Goal: Task Accomplishment & Management: Complete application form

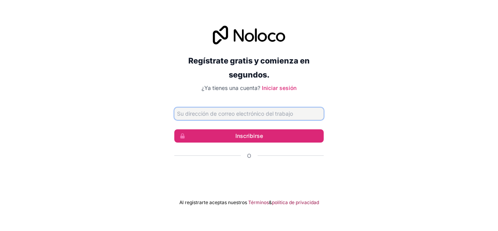
click at [247, 115] on input "Dirección de correo electrónico" at bounding box center [248, 113] width 149 height 12
type input "[EMAIL_ADDRESS][DOMAIN_NAME]"
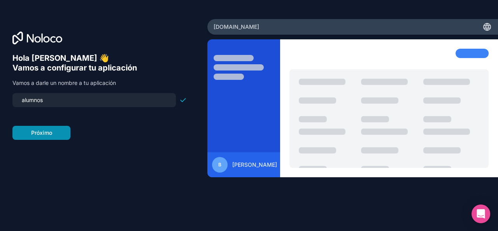
click at [40, 130] on font "Próximo" at bounding box center [41, 132] width 21 height 7
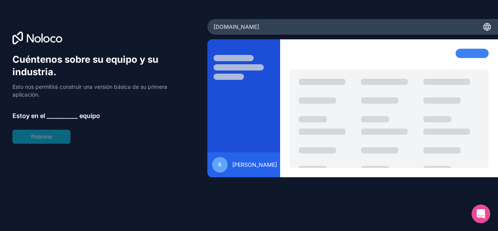
click at [69, 105] on div "Cuéntenos sobre su equipo y su industria. Esto nos permitirá construir una vers…" at bounding box center [99, 98] width 174 height 90
click at [70, 114] on font "__________" at bounding box center [62, 116] width 31 height 8
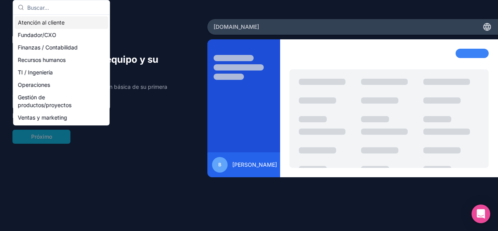
click at [51, 25] on font "Atención al cliente" at bounding box center [41, 22] width 47 height 7
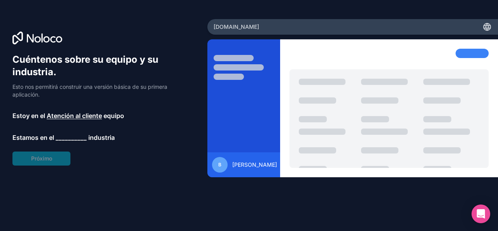
click at [37, 165] on div "Cuéntenos sobre su equipo y su industria. Esto nos permitirá construir una vers…" at bounding box center [99, 109] width 174 height 112
click at [59, 135] on font "__________" at bounding box center [71, 137] width 31 height 8
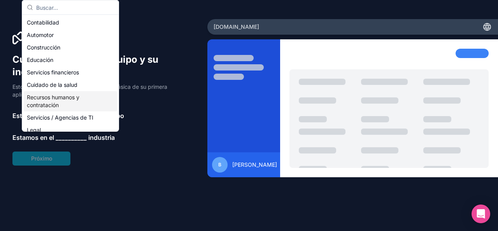
click at [63, 94] on font "Recursos humanos y contratación" at bounding box center [53, 101] width 53 height 14
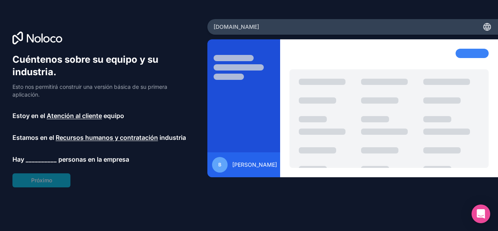
click at [46, 161] on font "__________" at bounding box center [41, 159] width 31 height 8
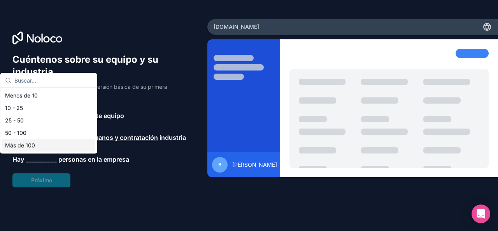
click at [51, 148] on div "Más de 100" at bounding box center [48, 145] width 93 height 12
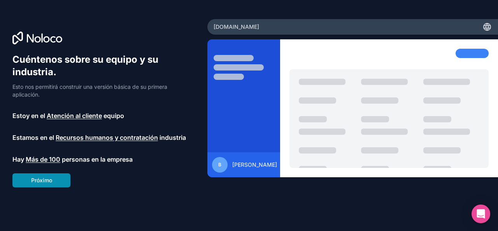
click at [55, 182] on button "Próximo" at bounding box center [41, 180] width 58 height 14
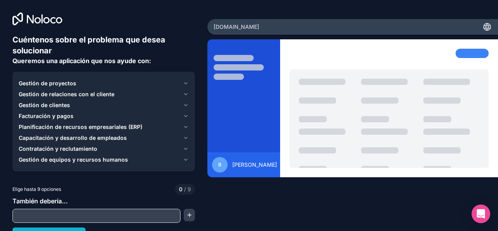
click at [75, 216] on input "text" at bounding box center [96, 215] width 164 height 11
click at [68, 155] on button "Gestión de equipos y recursos humanos" at bounding box center [104, 159] width 170 height 11
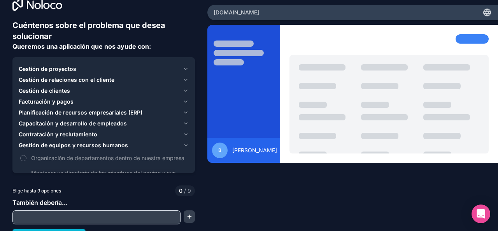
scroll to position [26, 0]
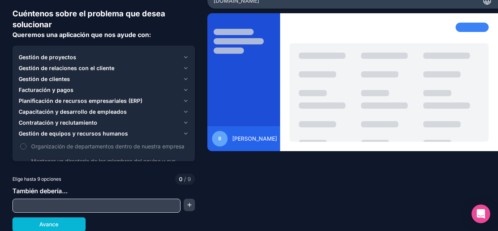
click at [73, 209] on input "text" at bounding box center [96, 205] width 164 height 11
click at [73, 119] on span "Contratación y reclutamiento" at bounding box center [58, 123] width 79 height 8
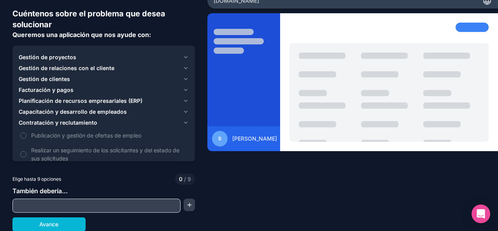
click at [74, 209] on input "text" at bounding box center [96, 205] width 164 height 11
type input "0"
click at [48, 121] on font "Contratación y reclutamiento" at bounding box center [58, 122] width 79 height 7
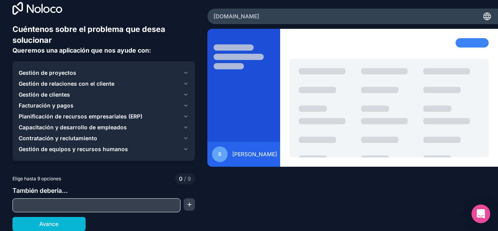
scroll to position [10, 0]
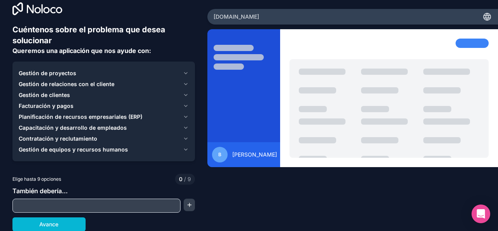
click at [42, 113] on font "Planificación de recursos empresariales (ERP)" at bounding box center [81, 116] width 124 height 7
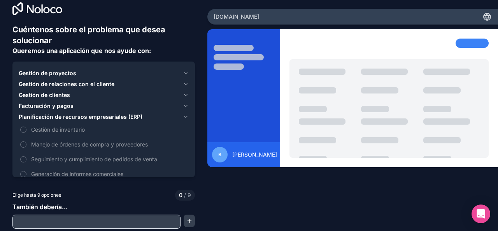
click at [40, 101] on button "Facturación y pagos" at bounding box center [104, 105] width 170 height 11
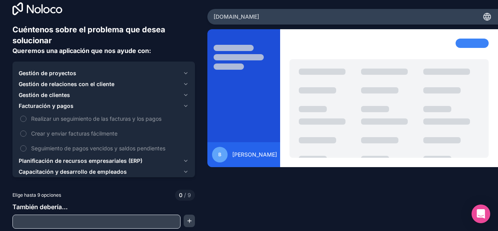
drag, startPoint x: 40, startPoint y: 101, endPoint x: 51, endPoint y: 223, distance: 122.6
click at [51, 223] on div "Cuéntenos sobre el problema que desea solucionar Queremos una aplicación que no…" at bounding box center [103, 135] width 182 height 223
click at [51, 223] on input "text" at bounding box center [96, 221] width 164 height 11
